Goal: Find specific page/section: Find specific page/section

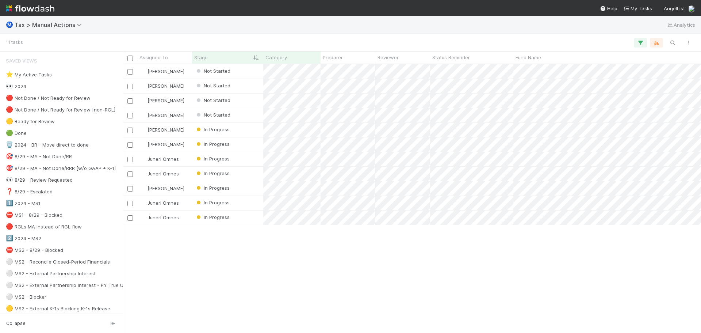
scroll to position [263, 573]
click at [371, 24] on div "Ⓜ️ Tax > Manual Actions Analytics" at bounding box center [350, 25] width 701 height 18
